Goal: Communication & Community: Answer question/provide support

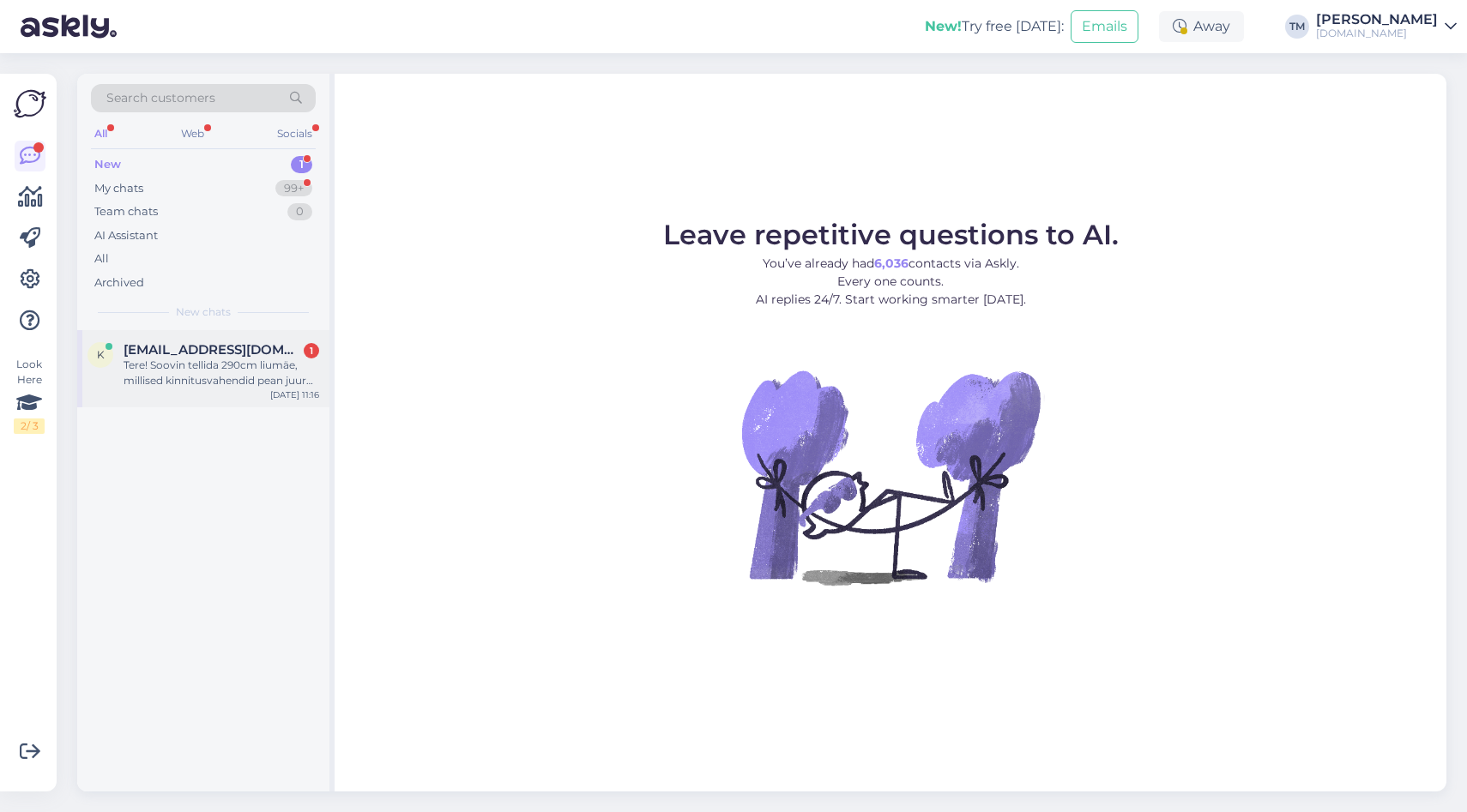
click at [191, 346] on span "[EMAIL_ADDRESS][DOMAIN_NAME]" at bounding box center [212, 350] width 179 height 16
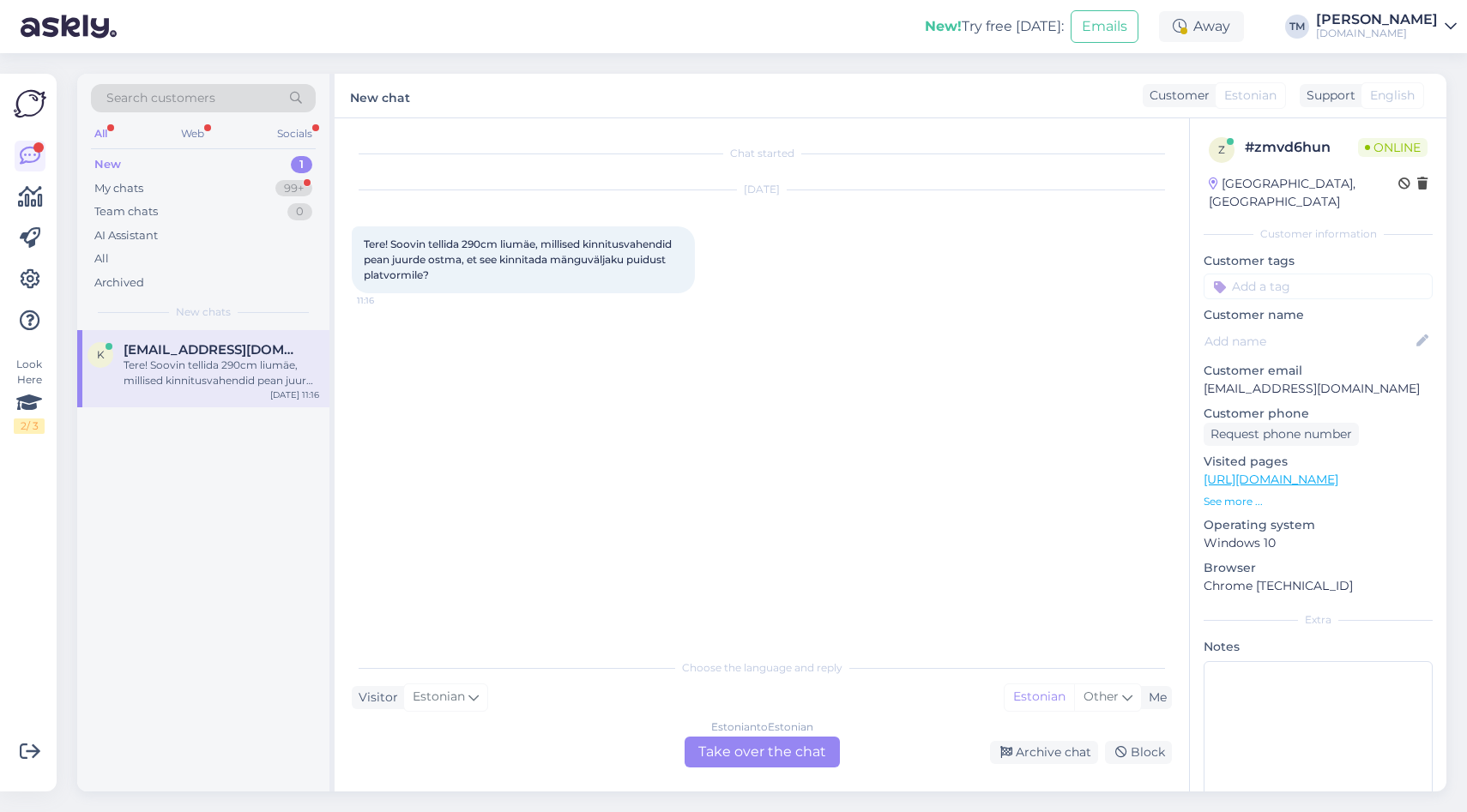
click at [763, 767] on div "Chat started [DATE] Tere! Soovin tellida 290cm liumäe, millised kinnitusvahendi…" at bounding box center [762, 455] width 855 height 673
click at [737, 746] on div "Estonian to Estonian Take over the chat" at bounding box center [763, 753] width 155 height 31
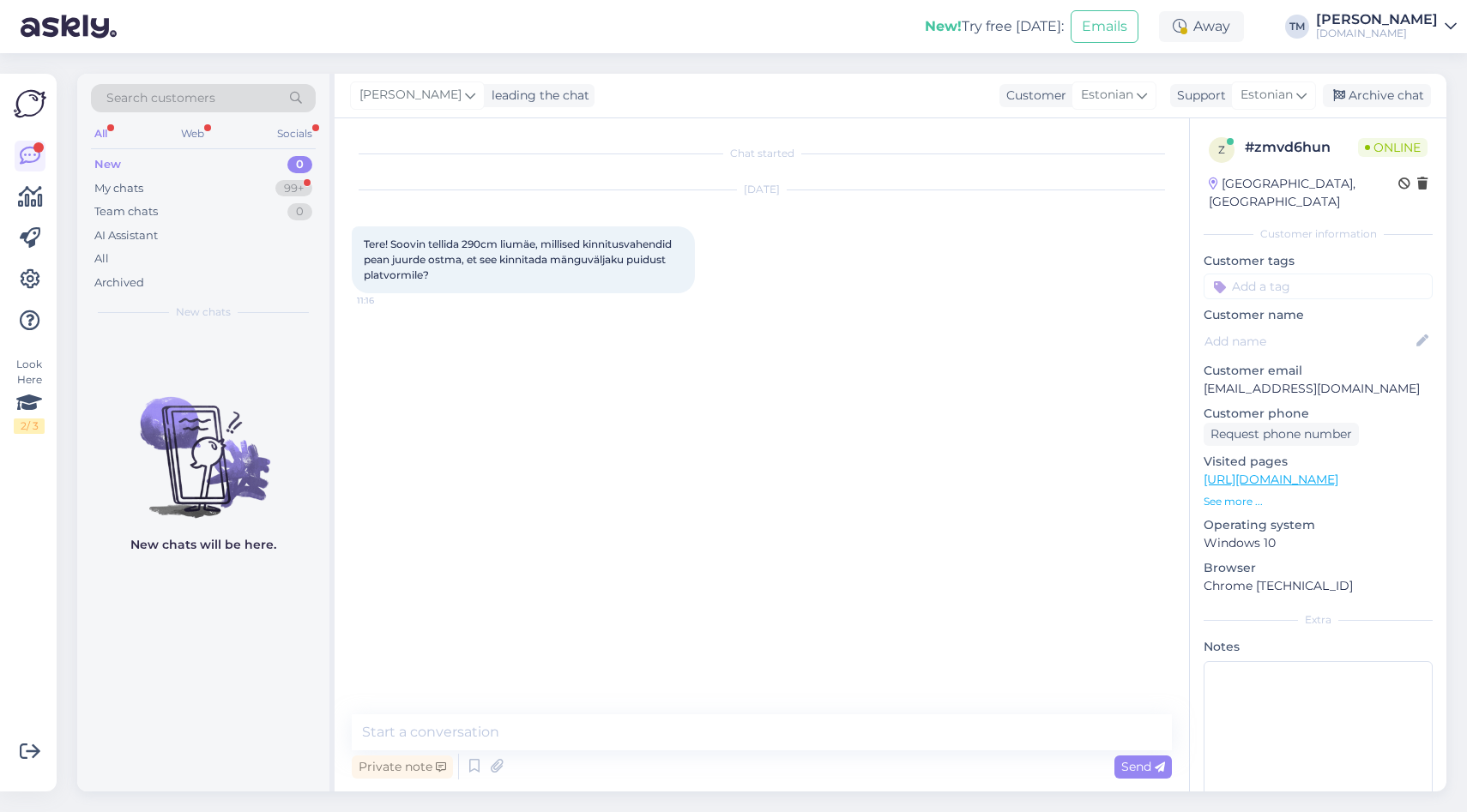
click at [678, 751] on div "Private note Send" at bounding box center [762, 767] width 820 height 33
click at [675, 732] on textarea at bounding box center [762, 732] width 820 height 36
paste textarea "🛠 Paigaldamine: Lihtne kinnitada kahe puidukruviga (6,0 × 40 mm) (kruvid ei kuu…"
type textarea "Tere! Lisan info tootelehelt: 🛠 Paigaldamine: Lihtne kinnitada kahe puidukruvig…"
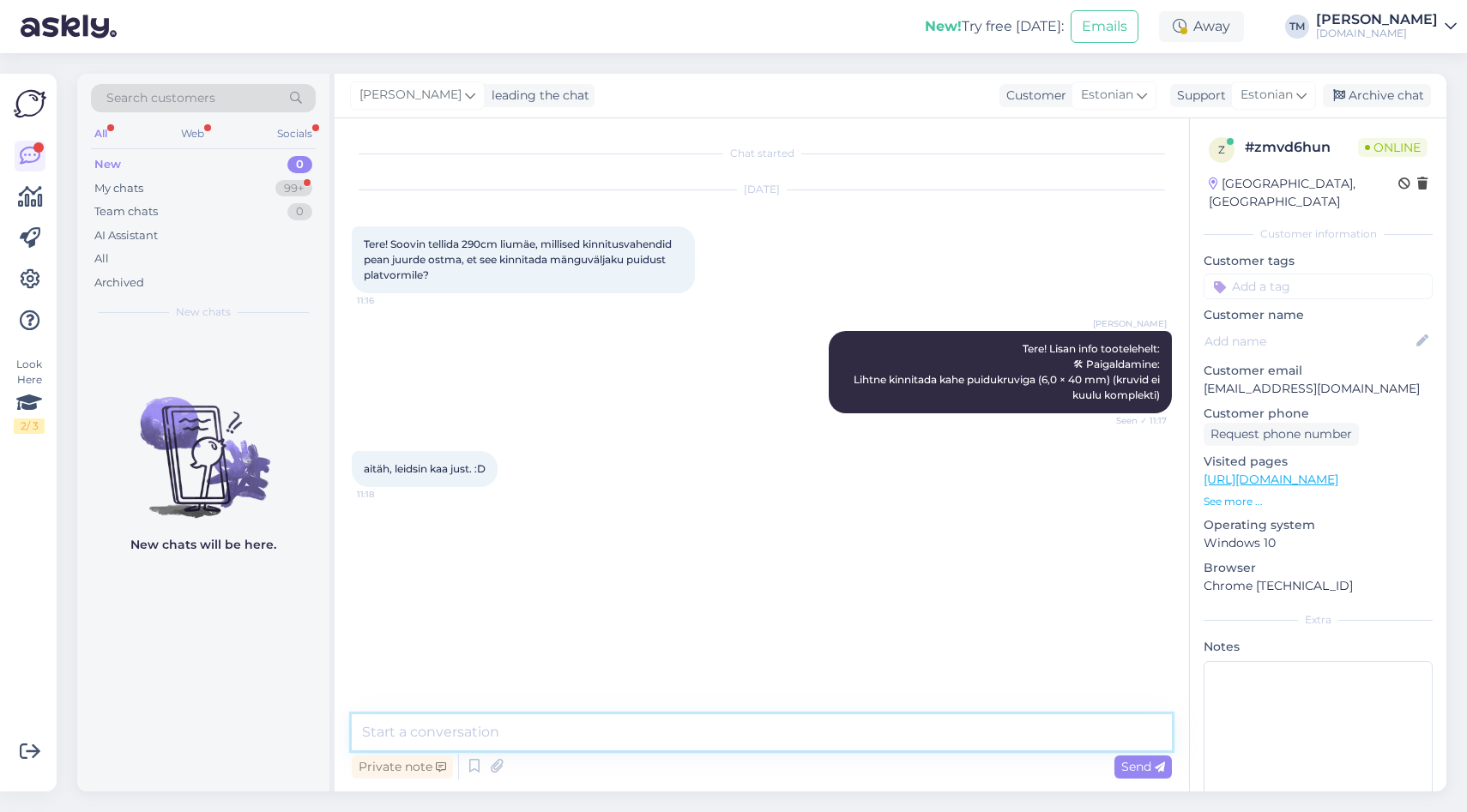
click at [507, 723] on textarea at bounding box center [762, 732] width 820 height 36
type textarea "Saate need soetada ehituspoest või ehk on kodus ka olemas kuskil selliseid kruv…"
